Goal: Transaction & Acquisition: Purchase product/service

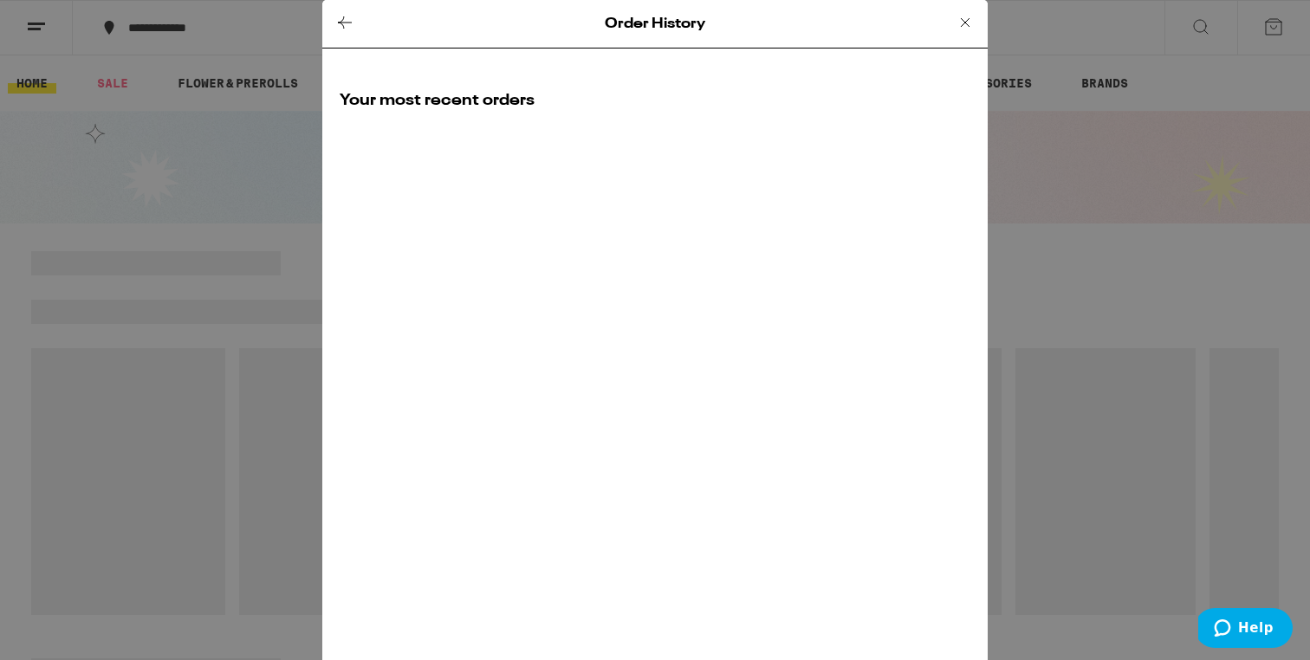
click at [961, 23] on icon at bounding box center [965, 22] width 21 height 21
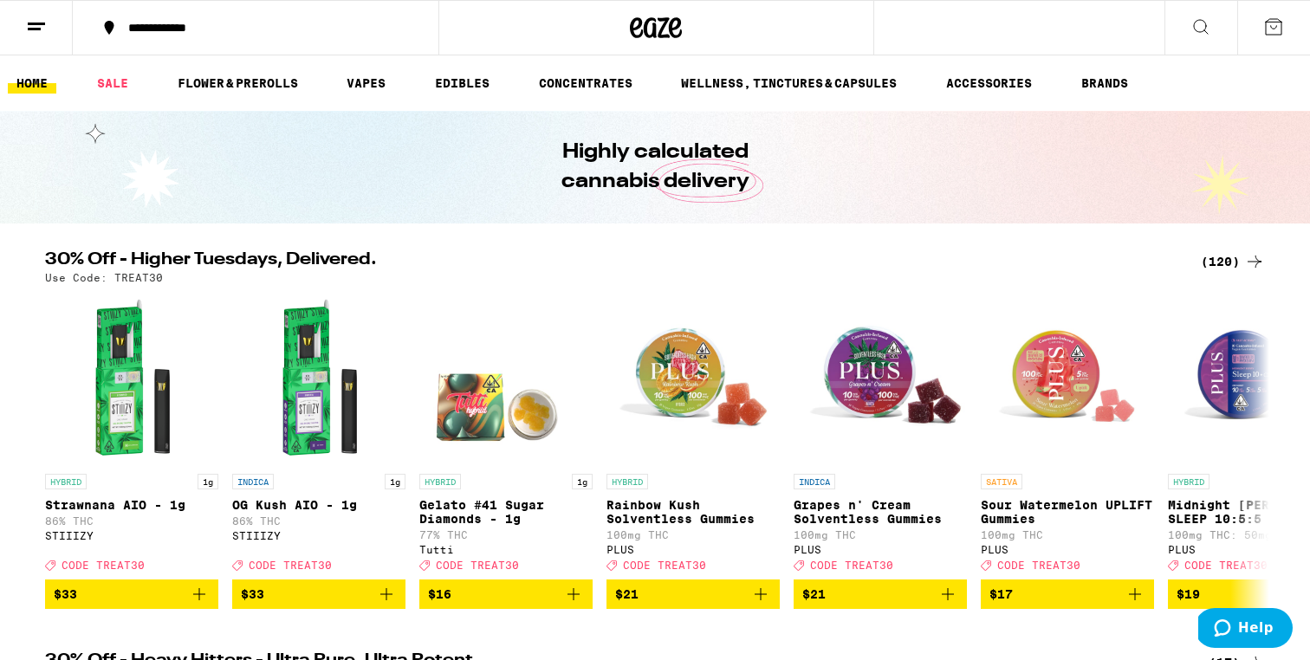
click at [58, 33] on button at bounding box center [36, 28] width 73 height 55
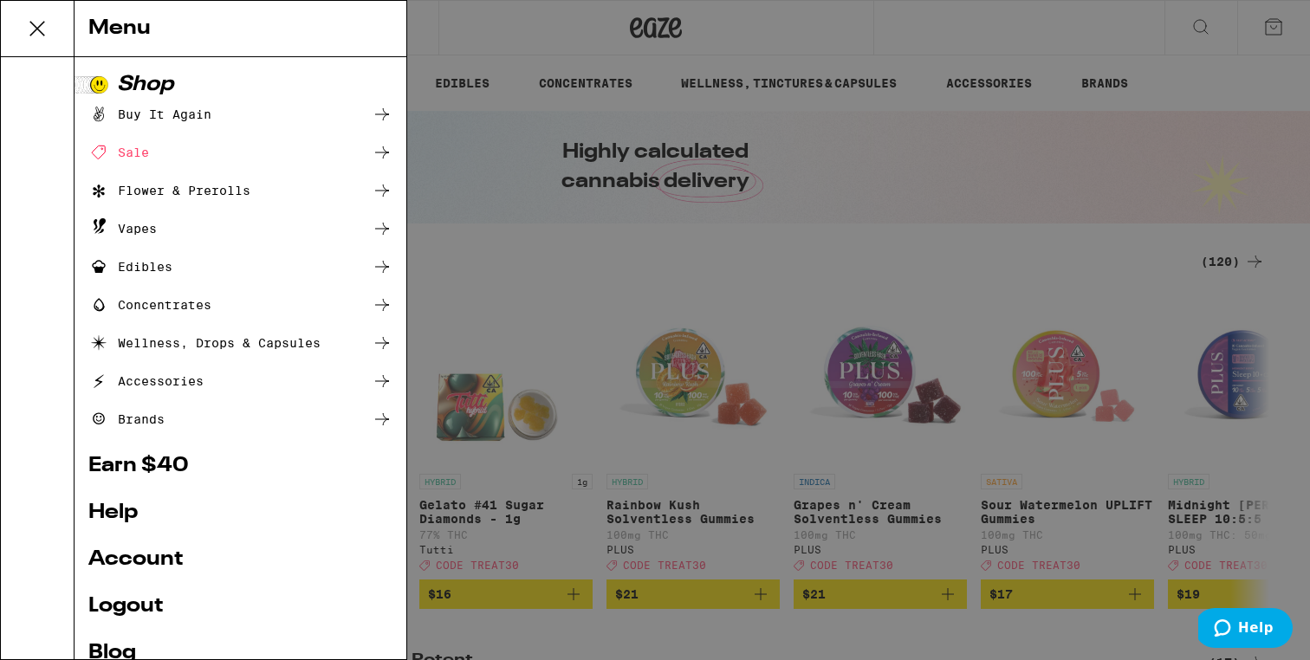
click at [152, 118] on div "Buy It Again" at bounding box center [149, 114] width 123 height 21
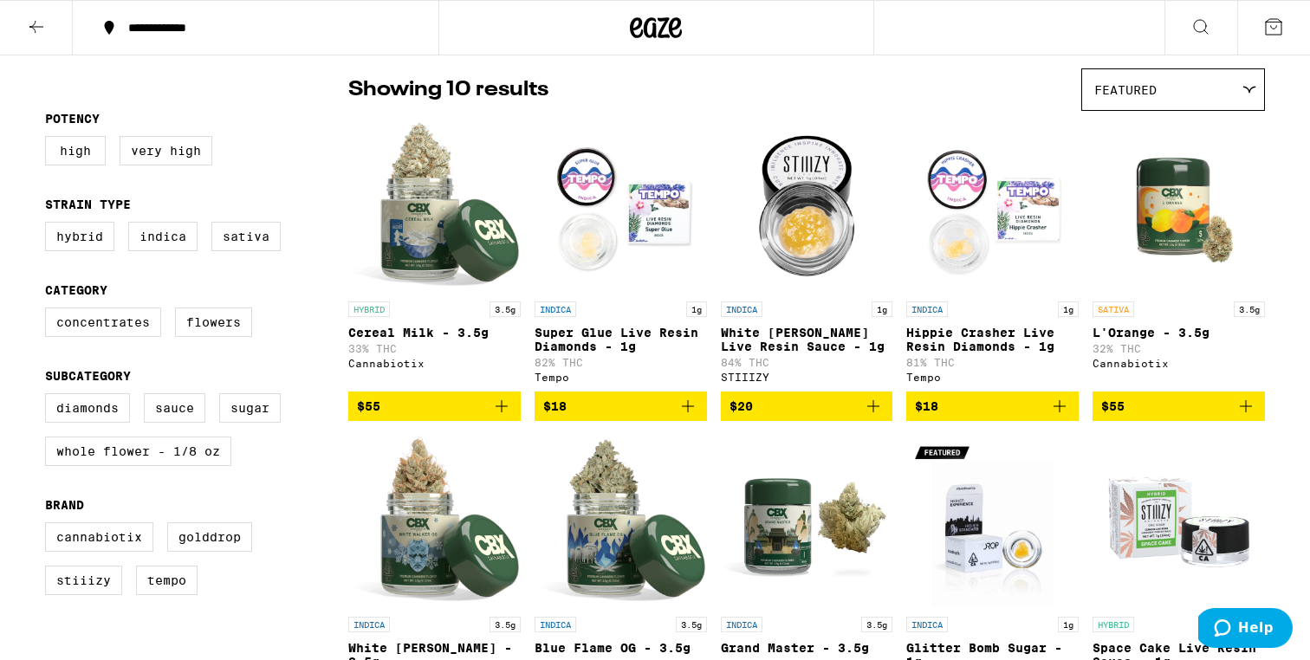
scroll to position [146, 0]
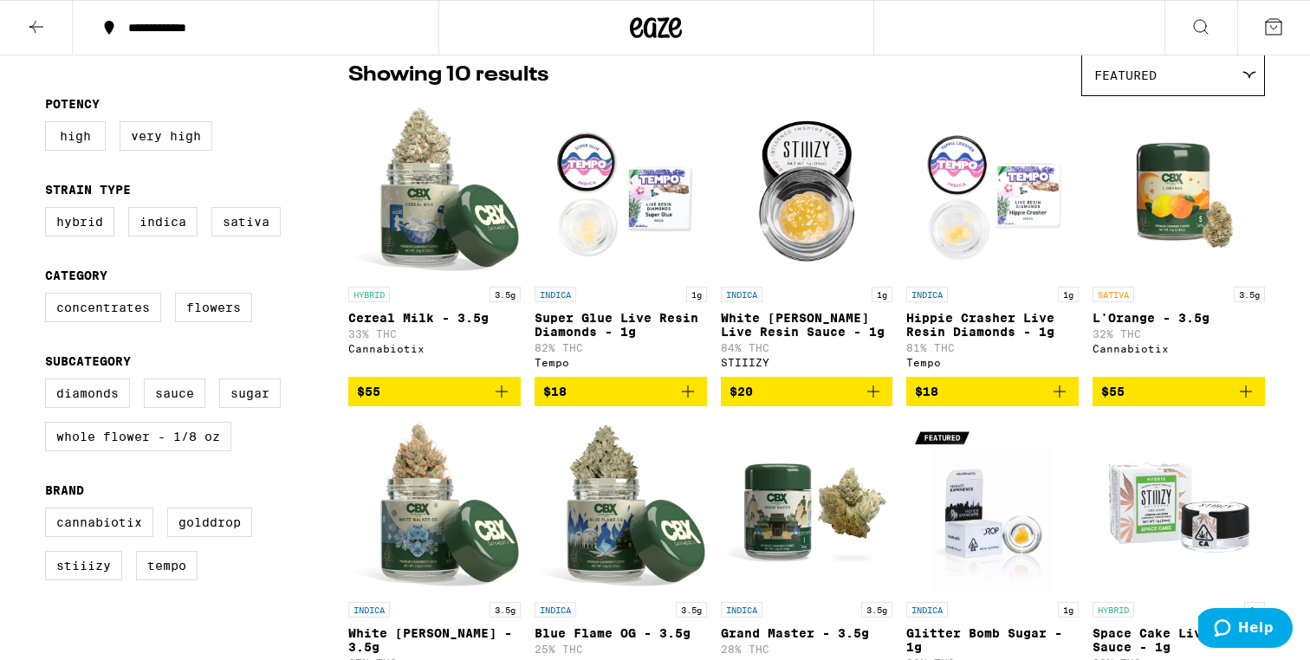
click at [507, 402] on icon "Add to bag" at bounding box center [501, 391] width 21 height 21
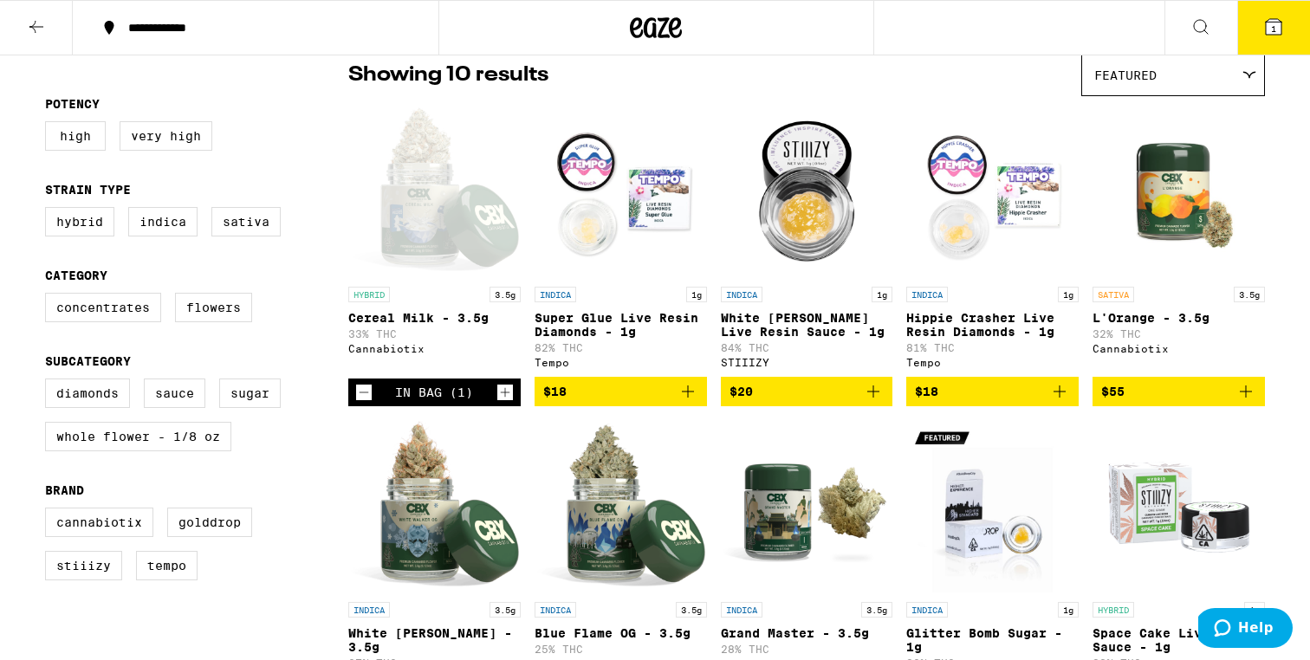
click at [507, 402] on icon "Increment" at bounding box center [505, 392] width 16 height 21
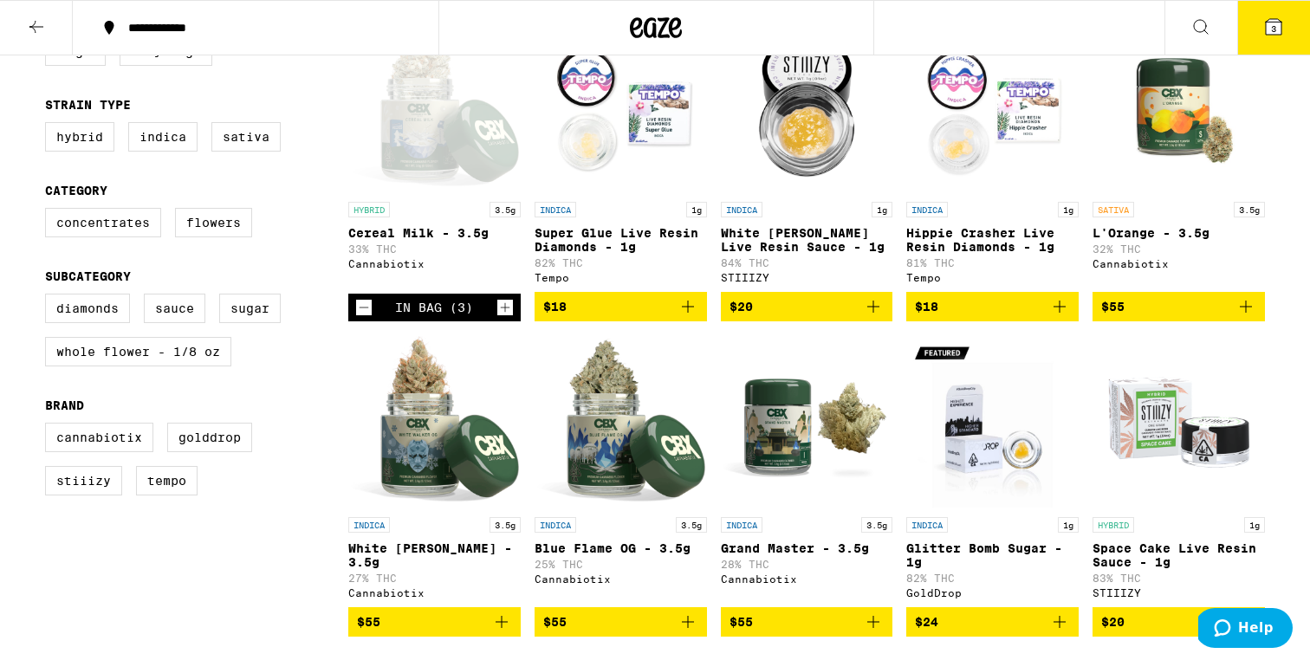
scroll to position [215, 0]
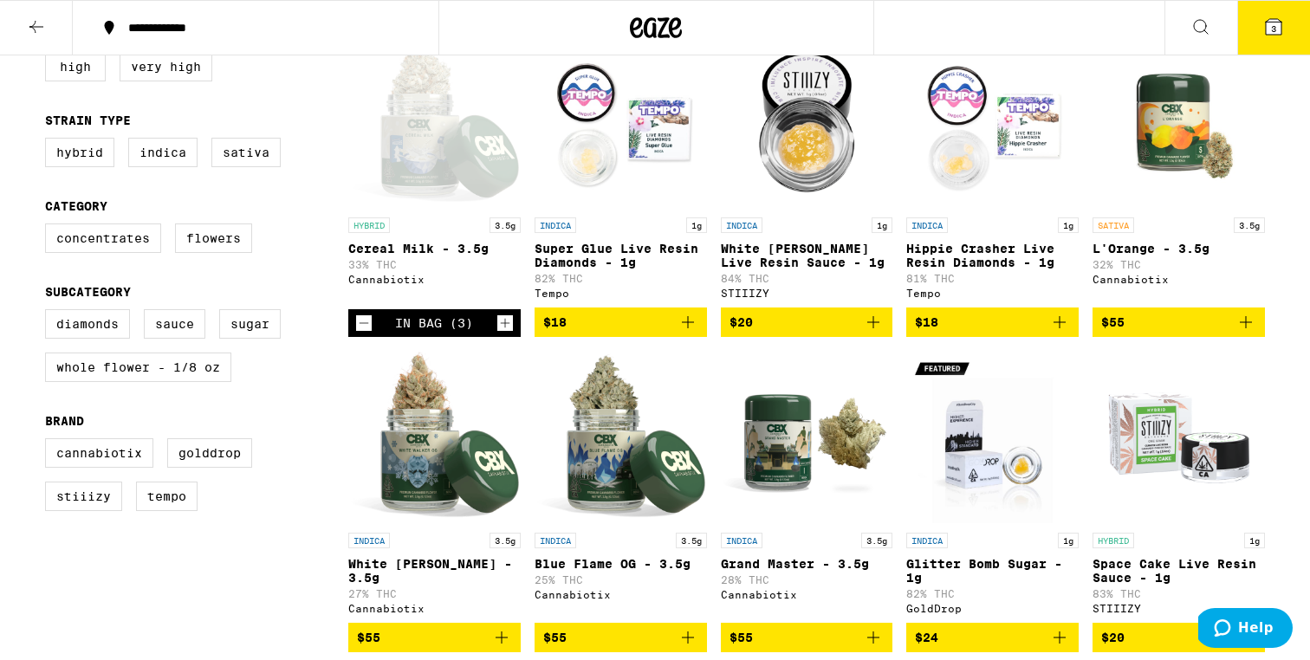
click at [1272, 25] on span "3" at bounding box center [1273, 28] width 5 height 10
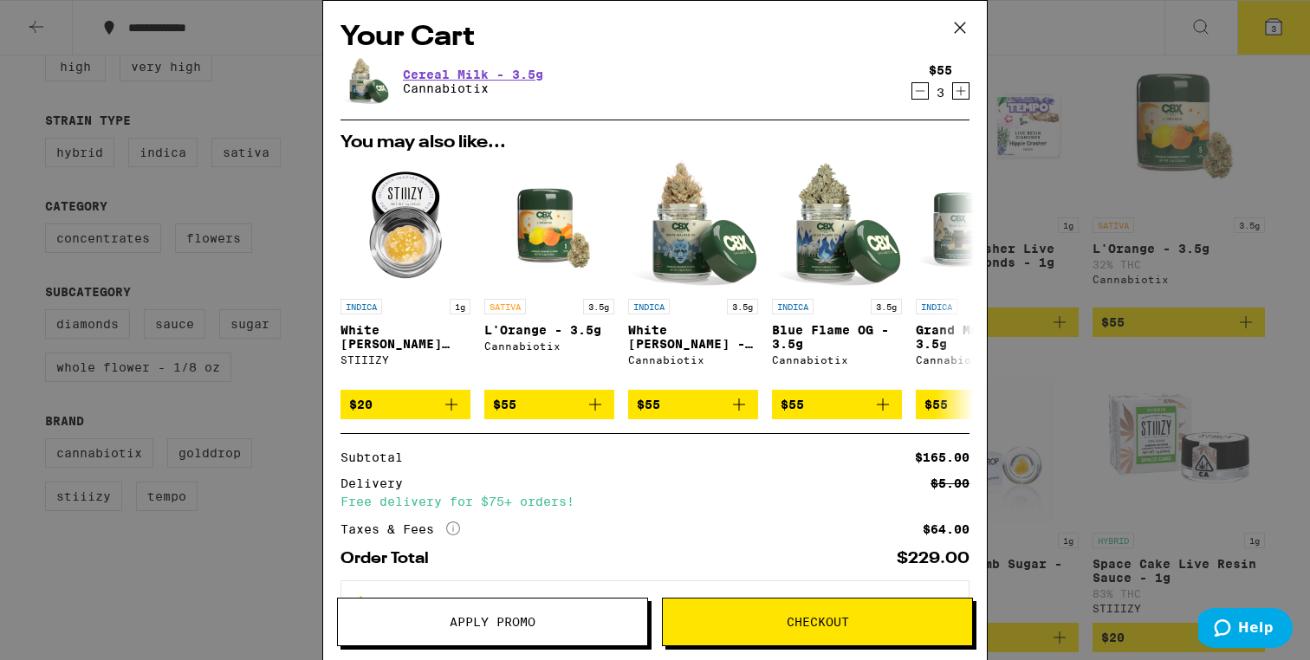
scroll to position [76, 0]
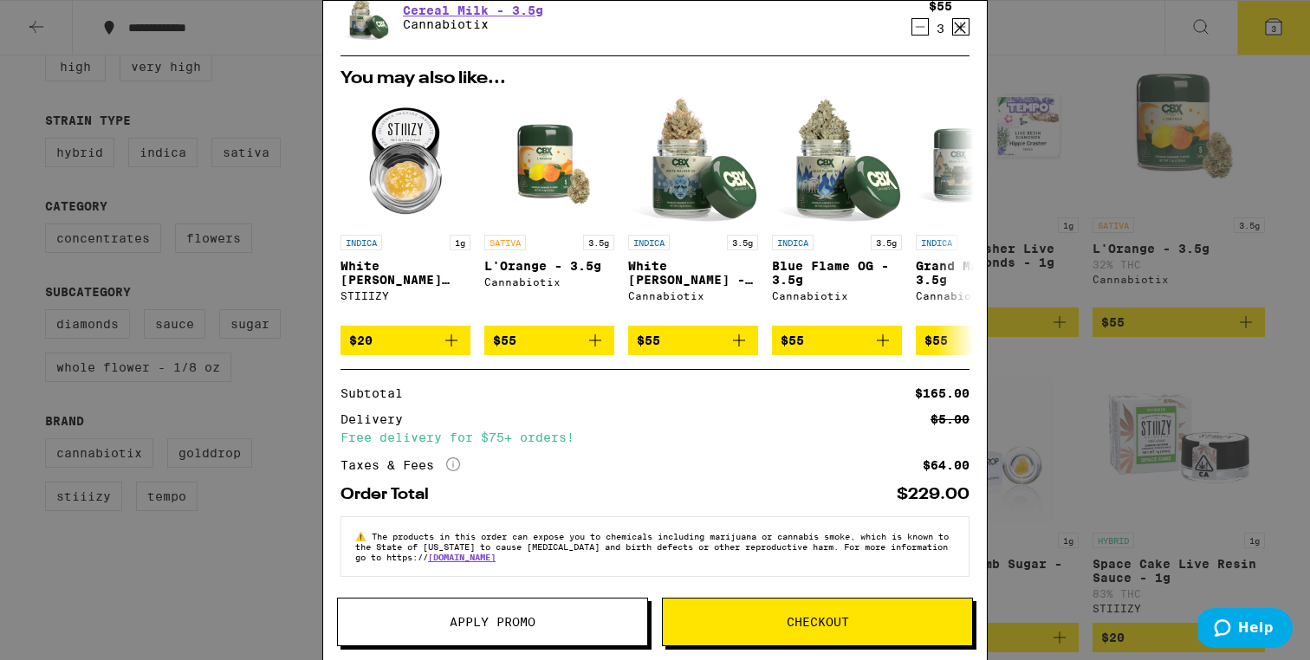
click at [812, 628] on span "Checkout" at bounding box center [817, 622] width 62 height 12
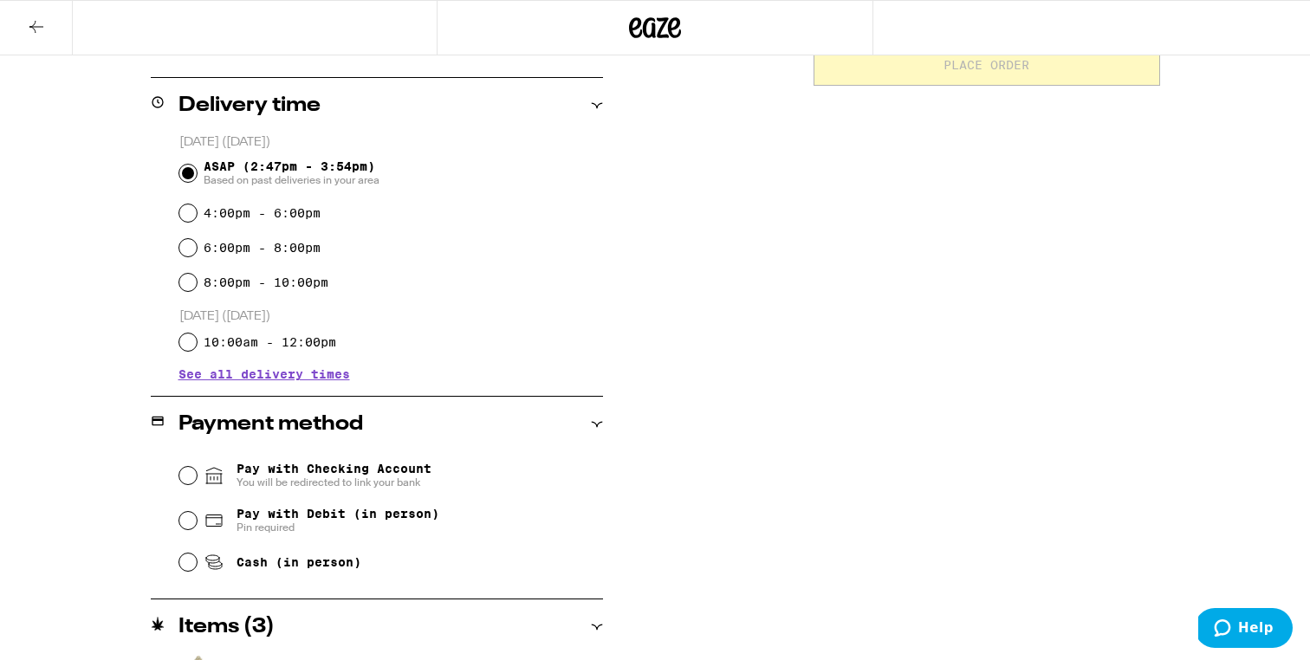
scroll to position [464, 0]
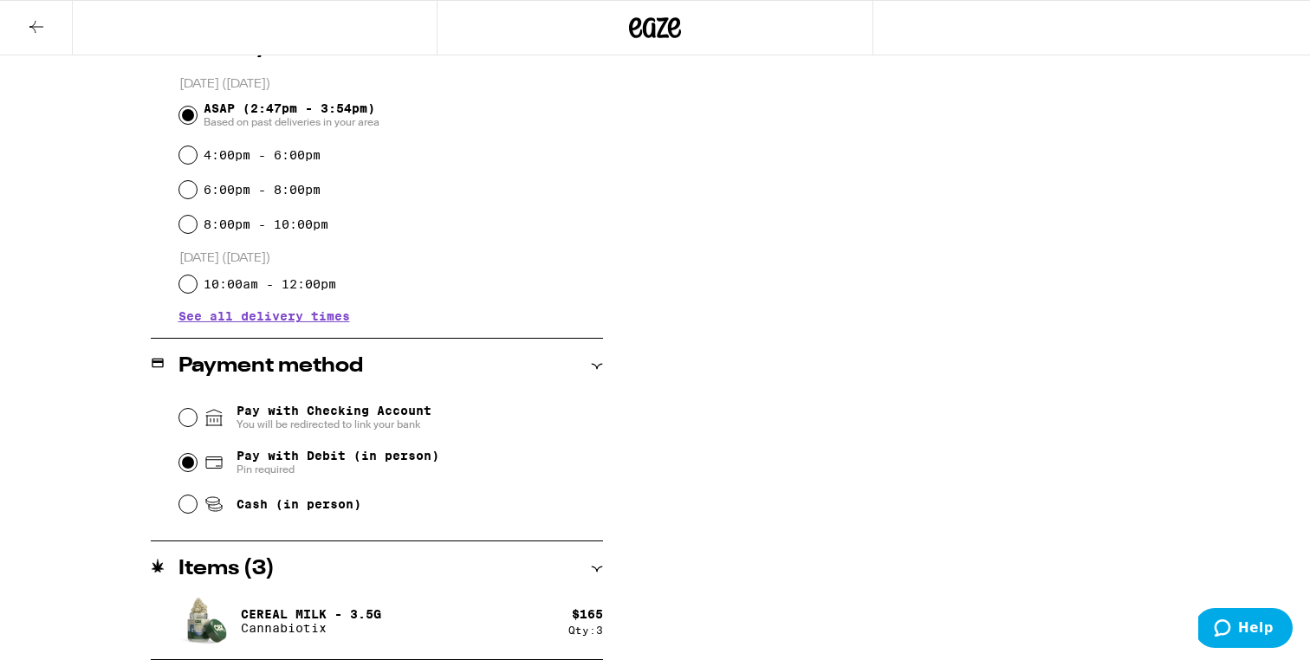
click at [186, 466] on input "Pay with Debit (in person) Pin required" at bounding box center [187, 462] width 17 height 17
radio input "true"
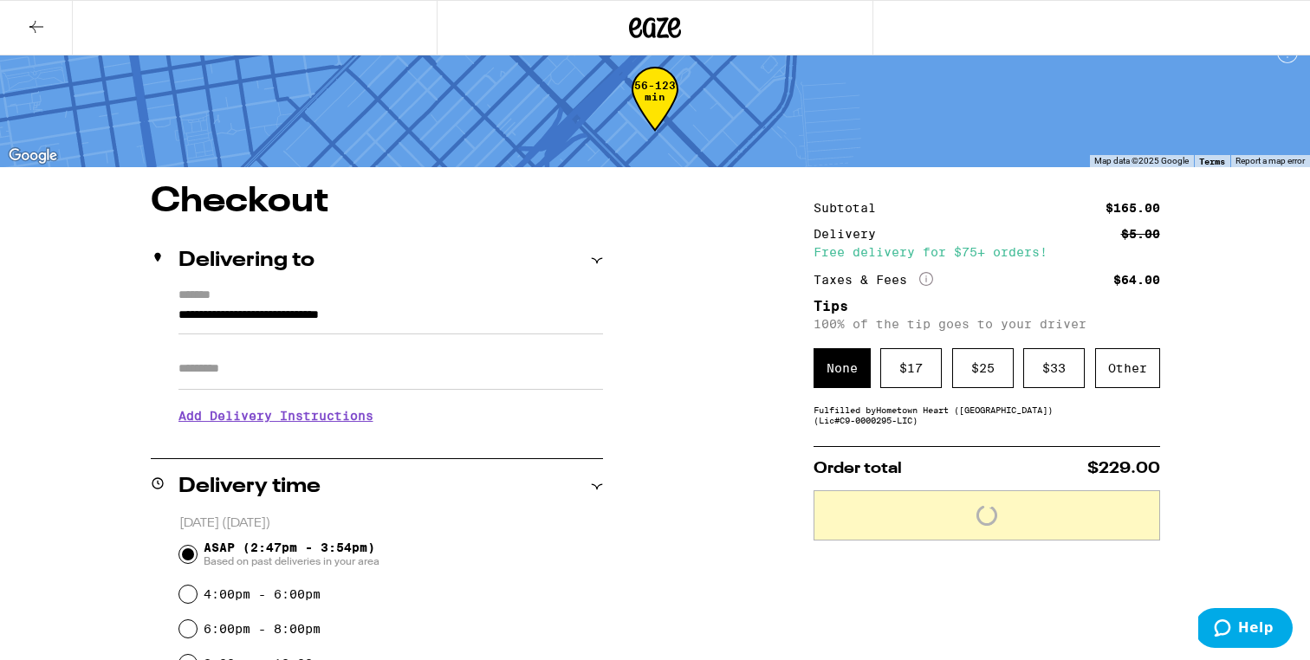
scroll to position [0, 0]
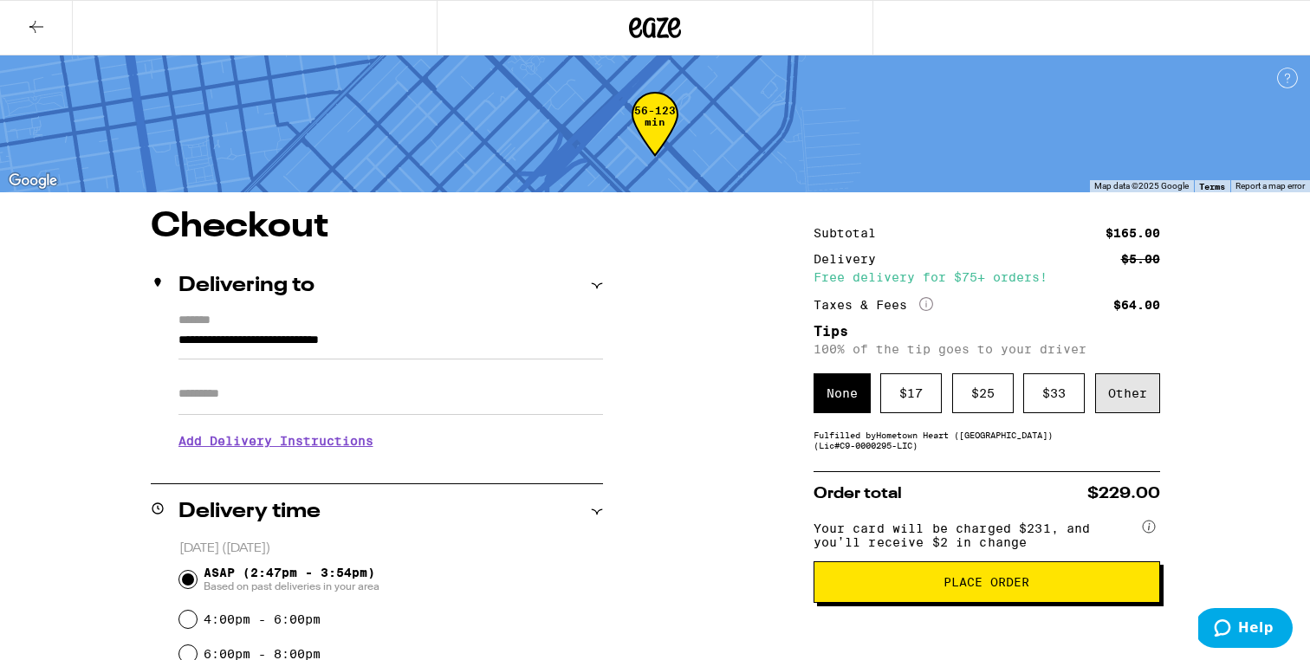
click at [1141, 400] on div "Other" at bounding box center [1127, 393] width 65 height 40
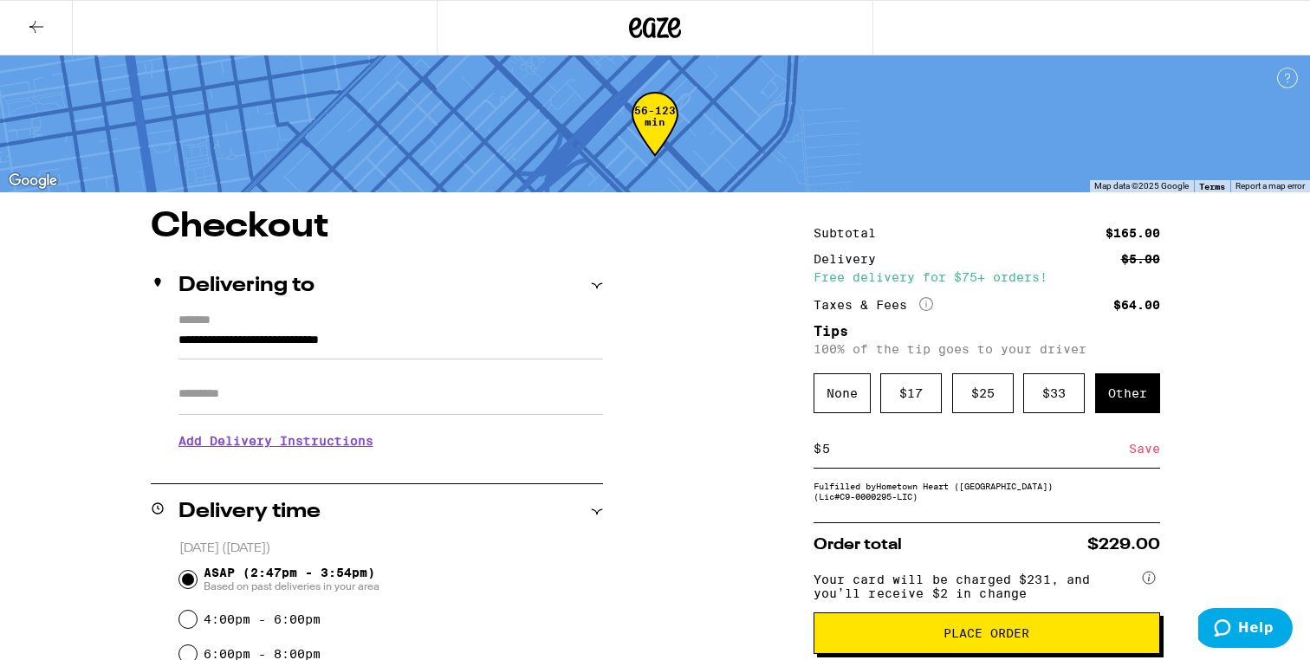
type input "5"
click at [1144, 450] on div "Save" at bounding box center [1144, 449] width 31 height 38
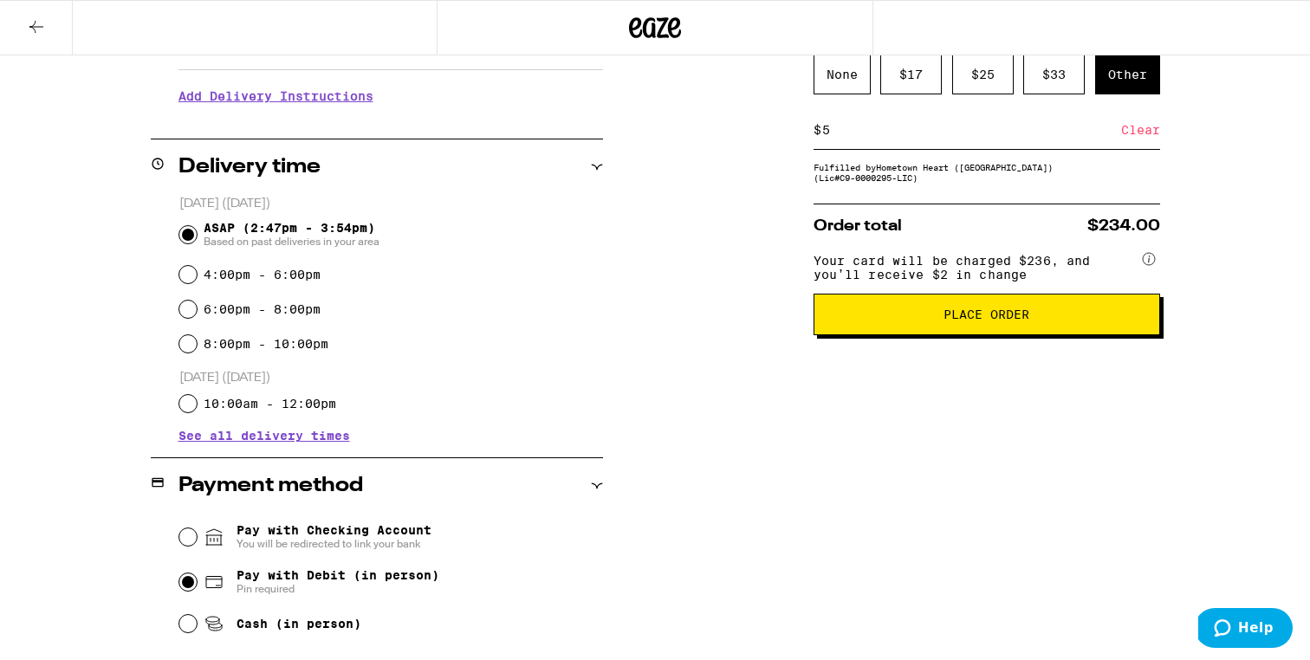
scroll to position [464, 0]
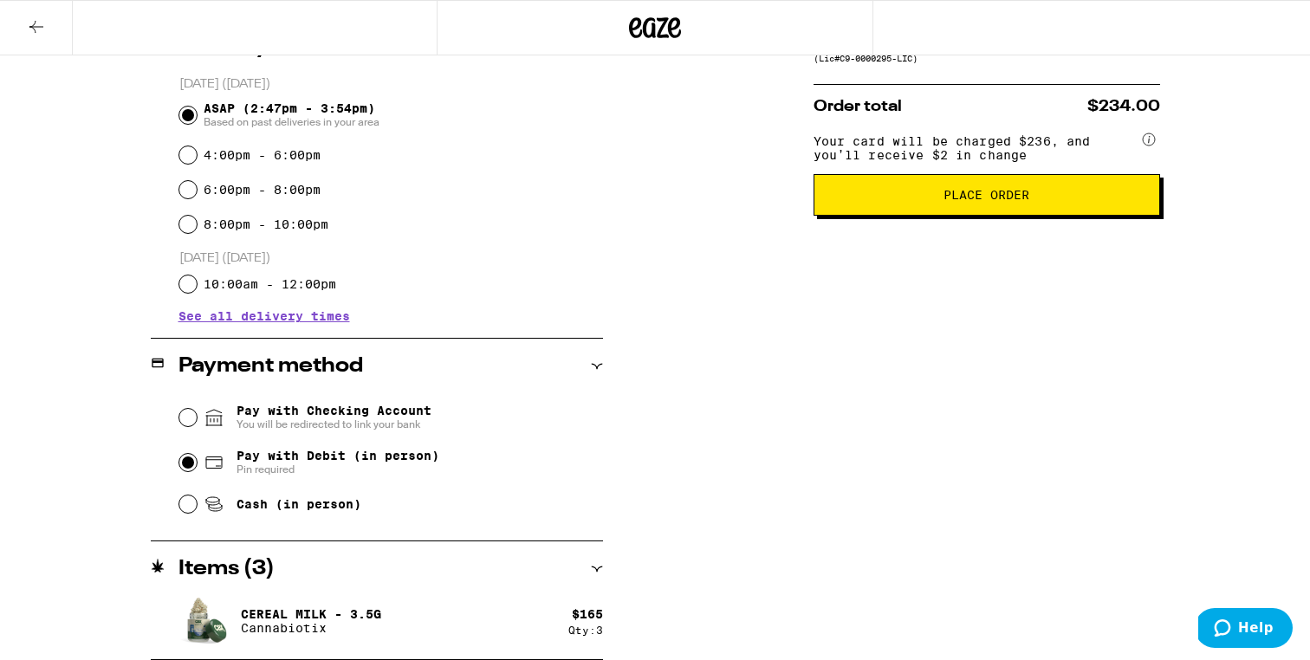
click at [1020, 216] on button "Place Order" at bounding box center [986, 195] width 346 height 42
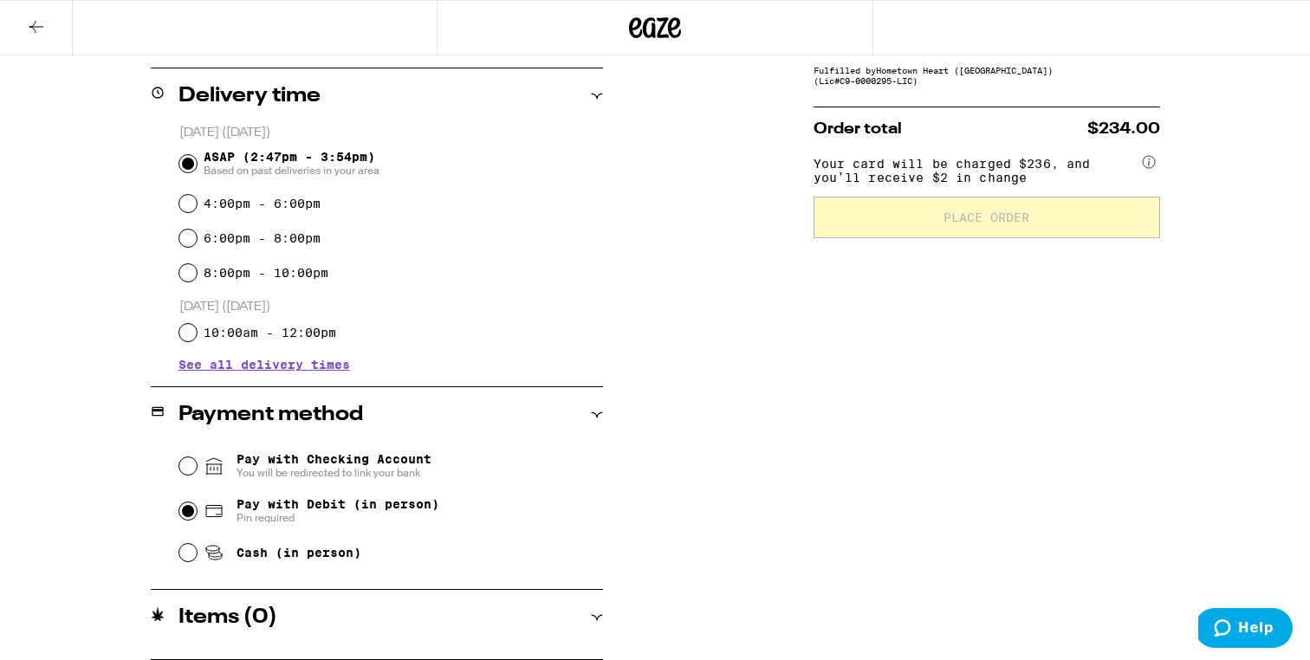
scroll to position [417, 0]
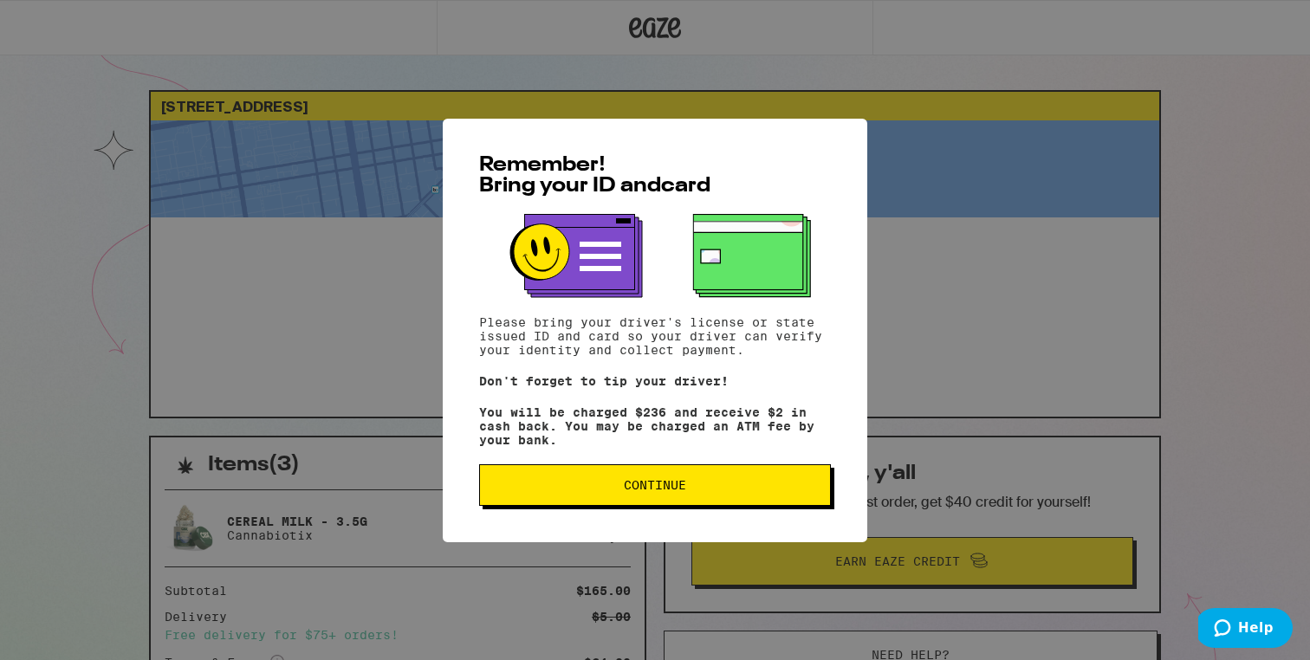
click at [605, 491] on span "Continue" at bounding box center [655, 485] width 322 height 12
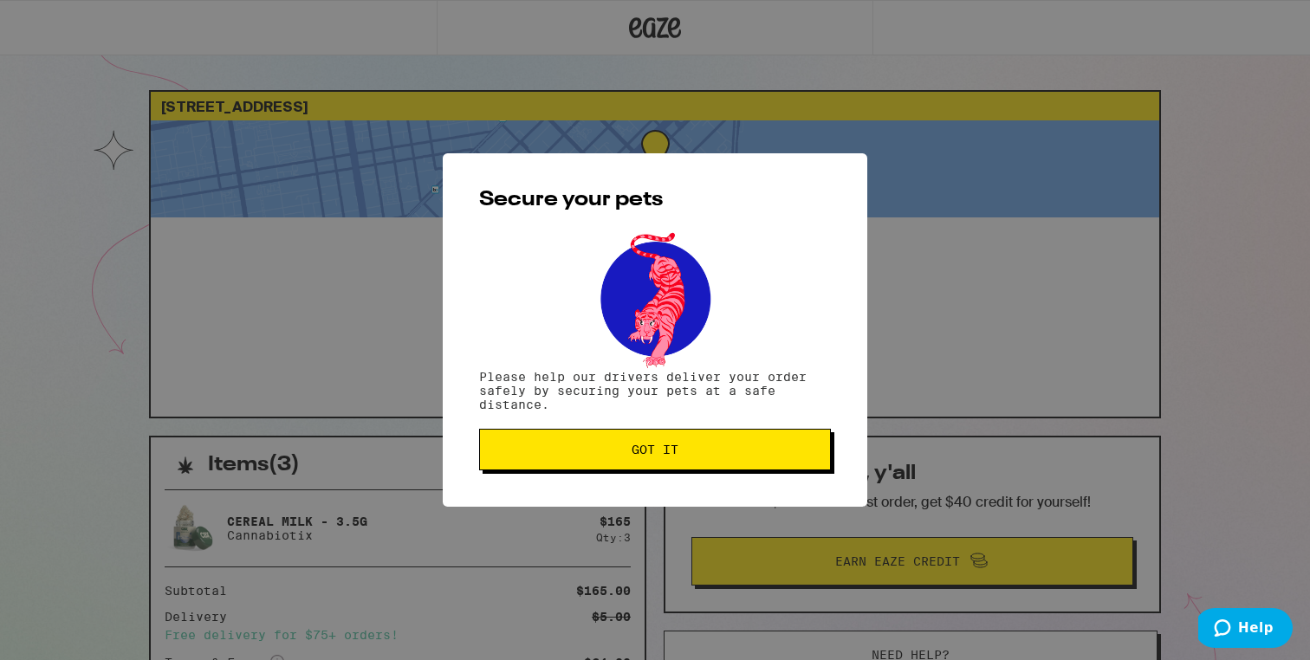
click at [594, 469] on button "Got it" at bounding box center [655, 450] width 352 height 42
